Goal: Communication & Community: Answer question/provide support

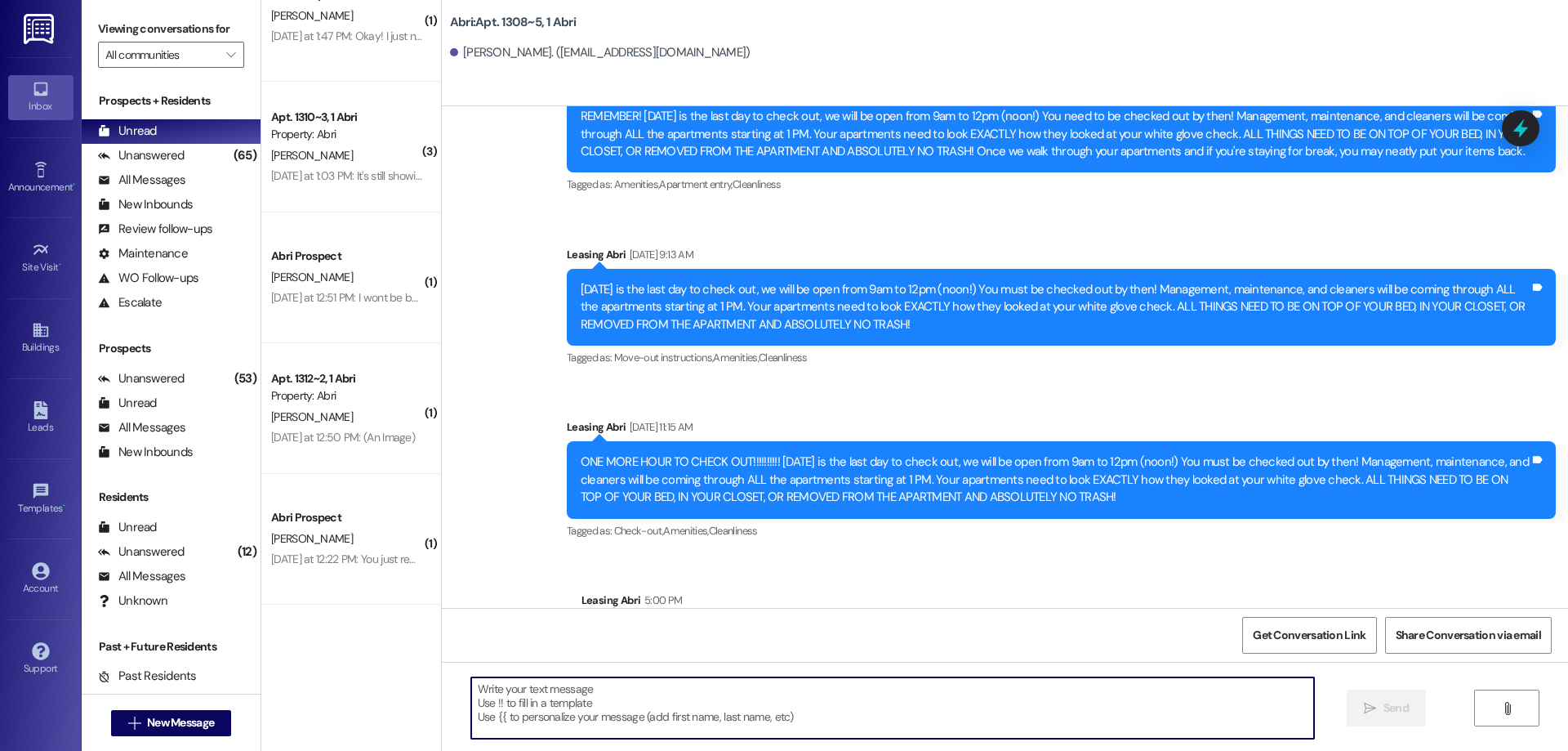
scroll to position [804, 0]
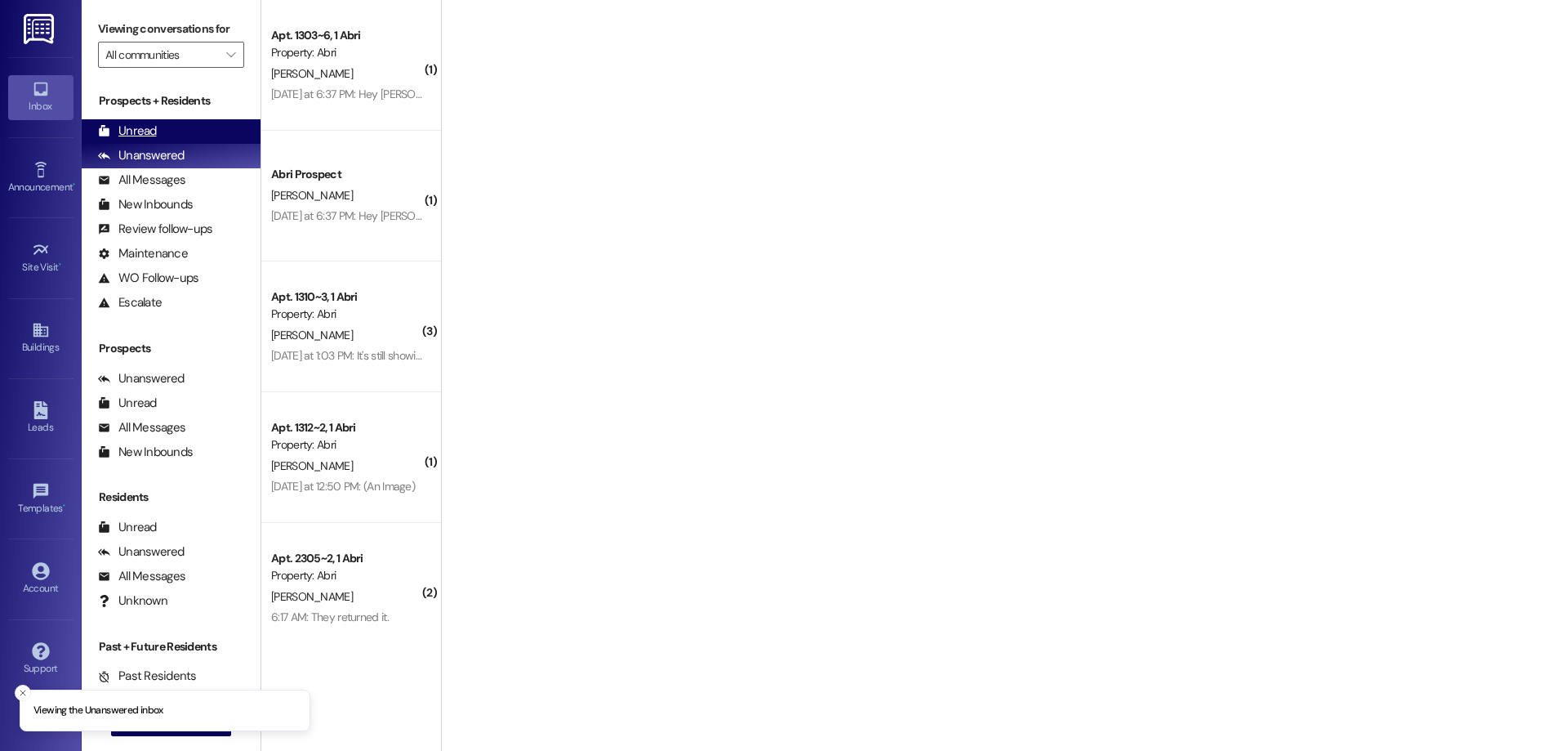
click at [150, 129] on div "Unread" at bounding box center [128, 131] width 59 height 18
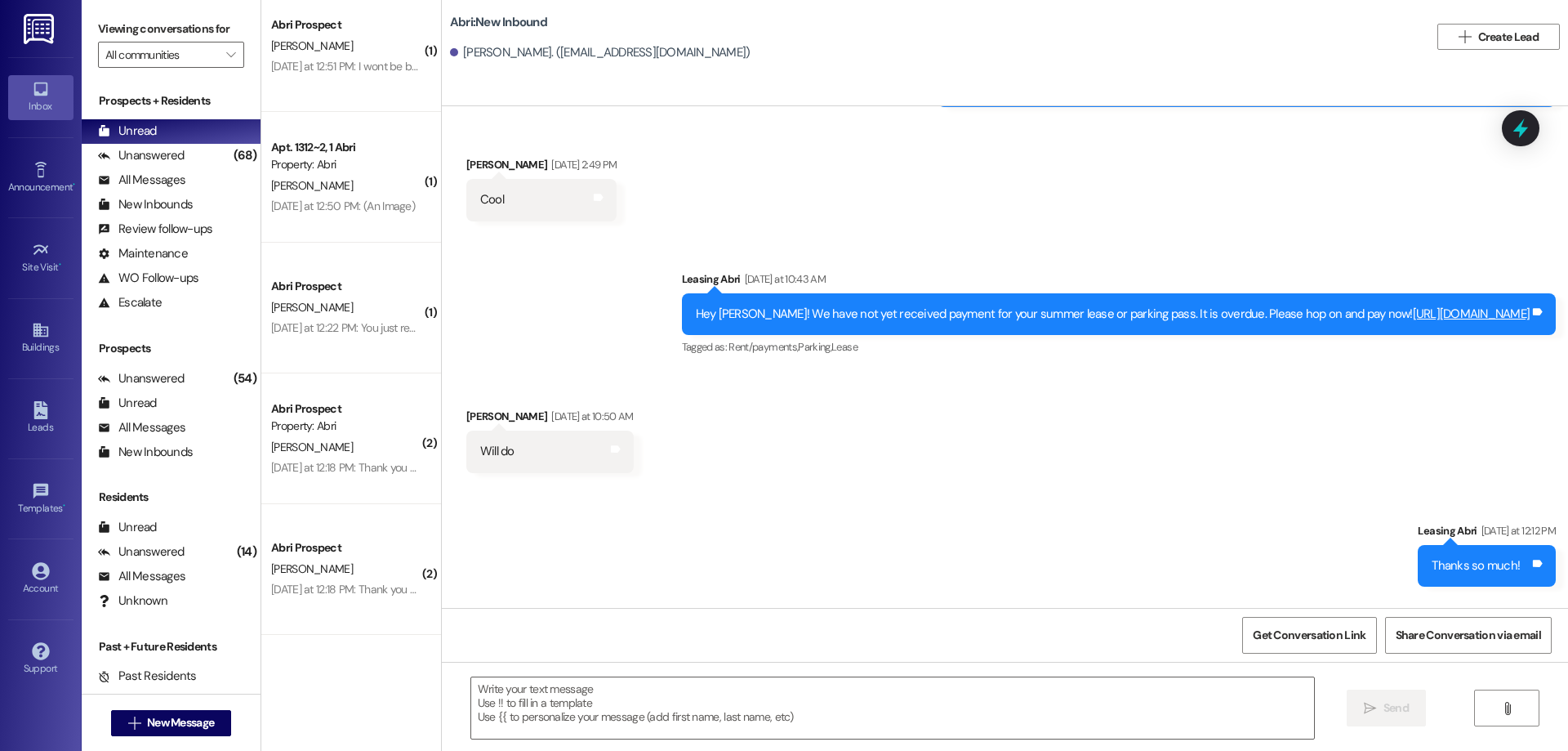
scroll to position [60703, 0]
